Goal: Task Accomplishment & Management: Manage account settings

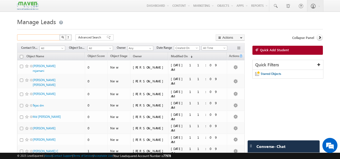
click at [47, 37] on input "text" at bounding box center [38, 37] width 43 height 6
paste input "[EMAIL_ADDRESS][DOMAIN_NAME]"
type input "[EMAIL_ADDRESS][DOMAIN_NAME]"
click at [63, 38] on img "button" at bounding box center [62, 37] width 3 height 3
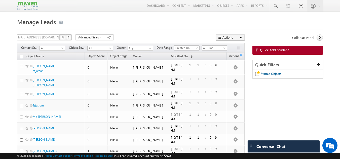
scroll to position [0, 0]
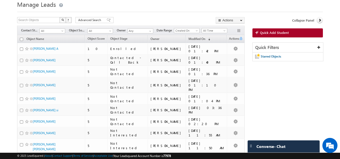
scroll to position [25, 0]
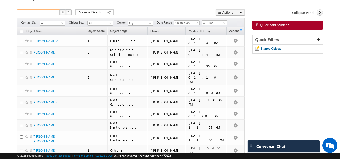
click at [40, 11] on input "text" at bounding box center [38, 12] width 43 height 6
paste input "[EMAIL_ADDRESS][DOMAIN_NAME]"
type input "[EMAIL_ADDRESS][DOMAIN_NAME]"
click at [64, 12] on button "button" at bounding box center [62, 12] width 7 height 6
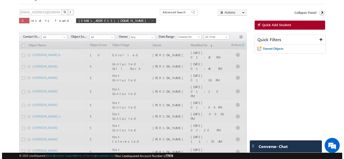
scroll to position [0, 0]
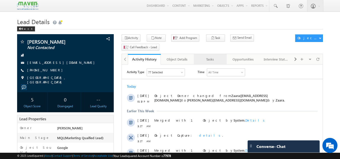
click at [200, 54] on link "Tasks" at bounding box center [210, 59] width 33 height 11
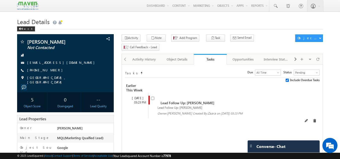
click at [152, 97] on input "checkbox" at bounding box center [152, 98] width 3 height 3
checkbox input "false"
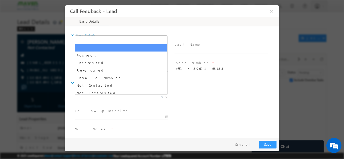
click at [104, 99] on span "X" at bounding box center [122, 97] width 94 height 5
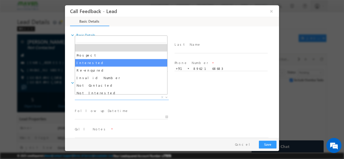
scroll to position [13, 0]
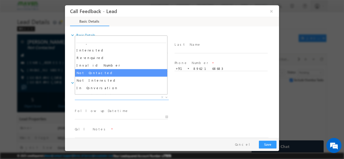
select select "Not Contacted"
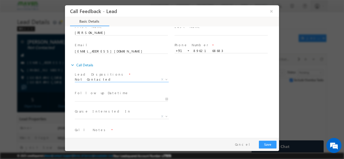
scroll to position [18, 0]
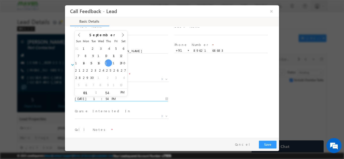
click at [146, 101] on input "[DATE] 1:54 PM" at bounding box center [121, 98] width 93 height 5
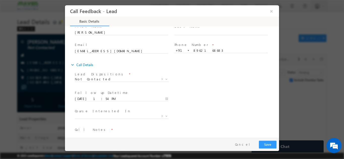
click at [186, 97] on div "Follow up Datetime * [DATE] 1:54 PM Program Type * Long Term Short Term X" at bounding box center [176, 98] width 205 height 19
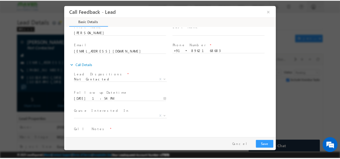
scroll to position [27, 0]
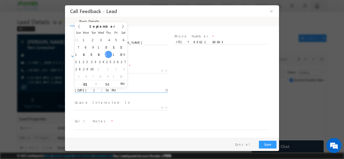
click at [126, 89] on input "[DATE] 1:54 PM" at bounding box center [121, 90] width 93 height 5
type input "[DATE] 1:54 PM"
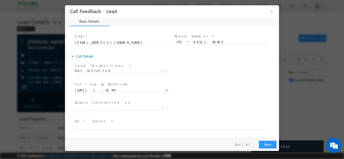
click at [197, 92] on div "Follow up Datetime * [DATE] 1:54 PM Program Type * Long Term Short Term X" at bounding box center [176, 90] width 205 height 19
click at [118, 128] on textarea at bounding box center [172, 127] width 194 height 6
type textarea "rnr"
click at [263, 145] on button "Save" at bounding box center [268, 145] width 18 height 8
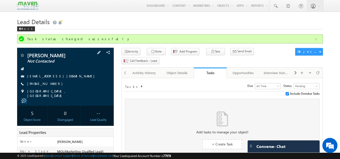
click at [51, 85] on div "[PHONE_NUMBER]" at bounding box center [66, 84] width 92 height 5
copy div "[PHONE_NUMBER]"
